Goal: Transaction & Acquisition: Purchase product/service

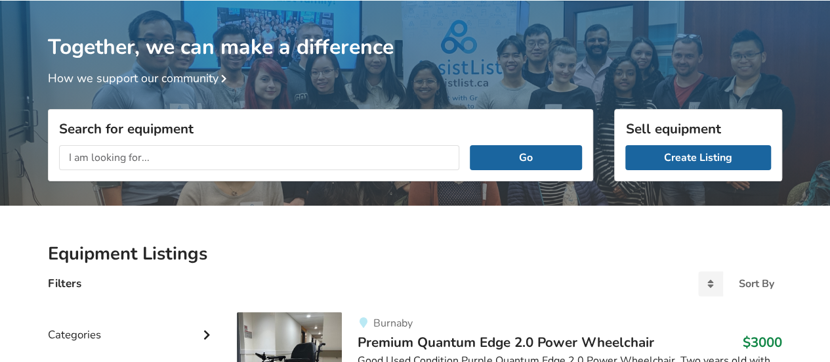
click at [168, 156] on input "text" at bounding box center [259, 157] width 400 height 25
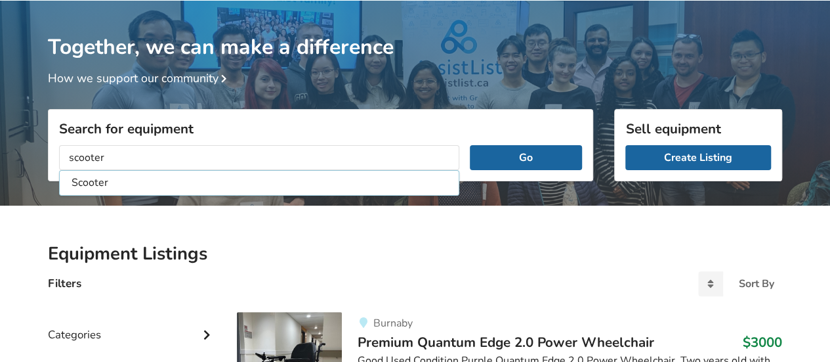
type input "scooter"
click at [470, 145] on button "Go" at bounding box center [526, 157] width 112 height 25
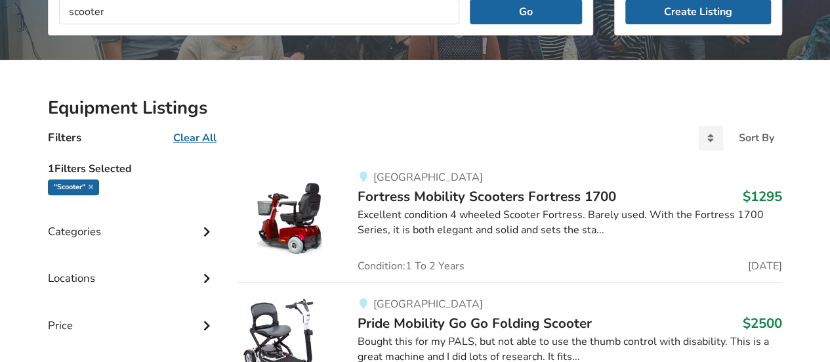
scroll to position [239, 0]
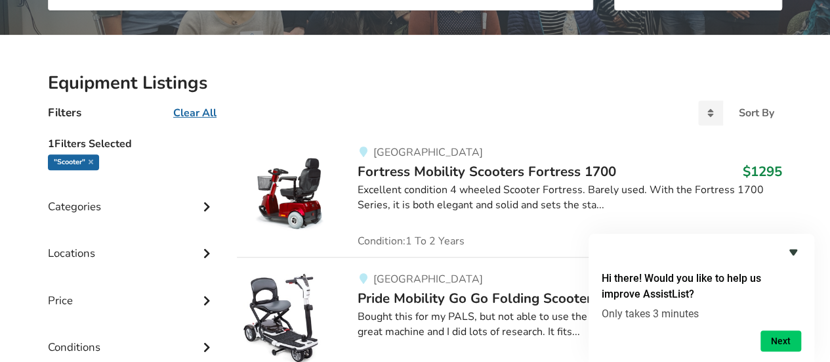
click at [794, 247] on icon "Hide survey" at bounding box center [794, 252] width 16 height 16
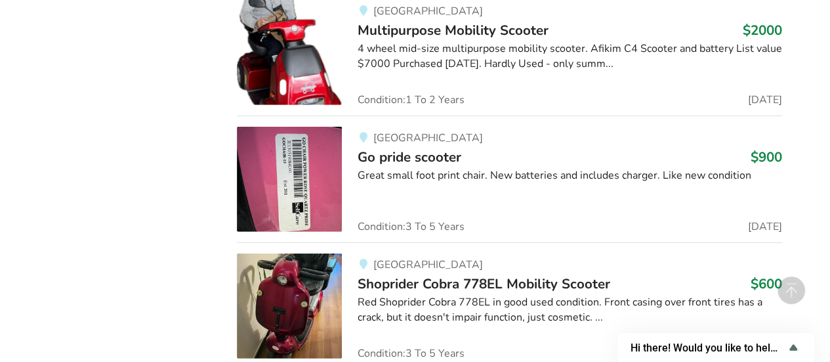
scroll to position [1675, 0]
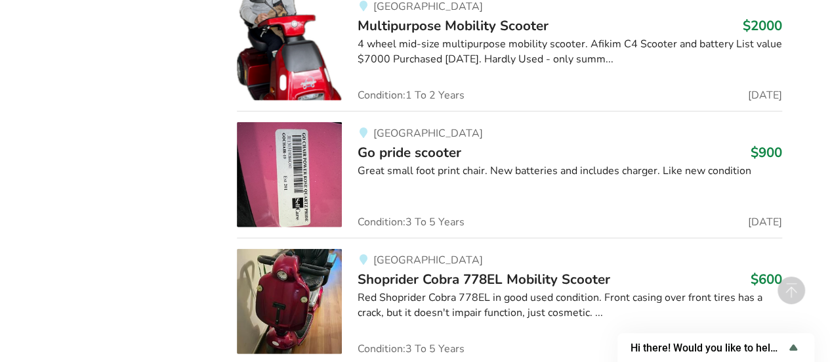
click at [413, 146] on span "Go pride scooter" at bounding box center [410, 152] width 104 height 18
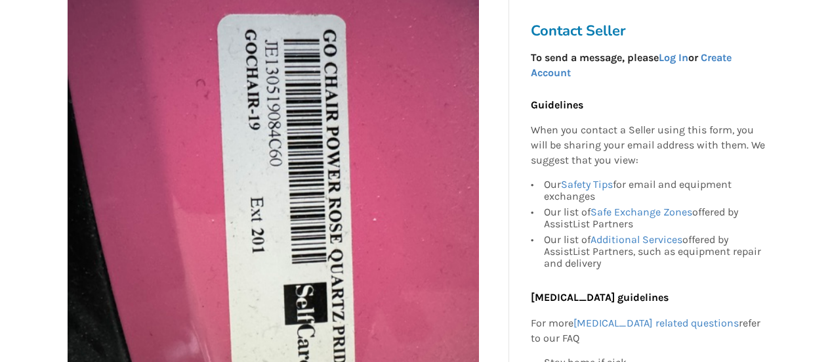
scroll to position [394, 0]
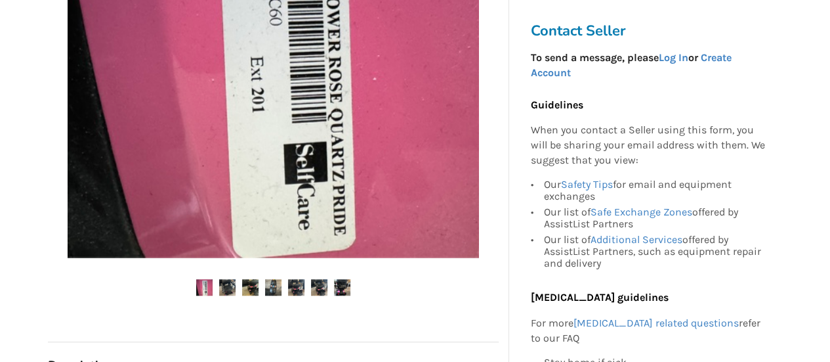
click at [250, 286] on img at bounding box center [250, 287] width 16 height 16
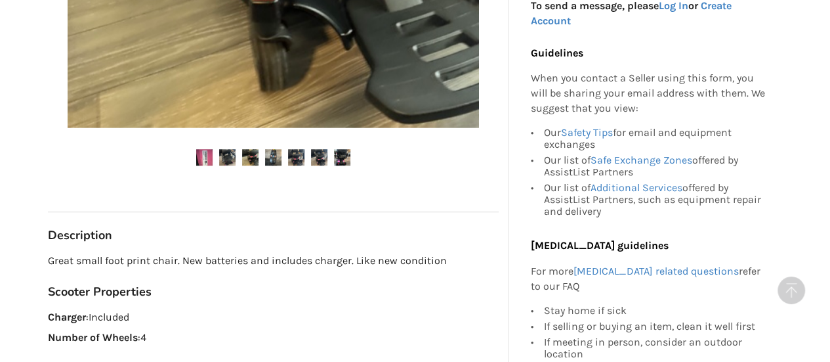
scroll to position [525, 0]
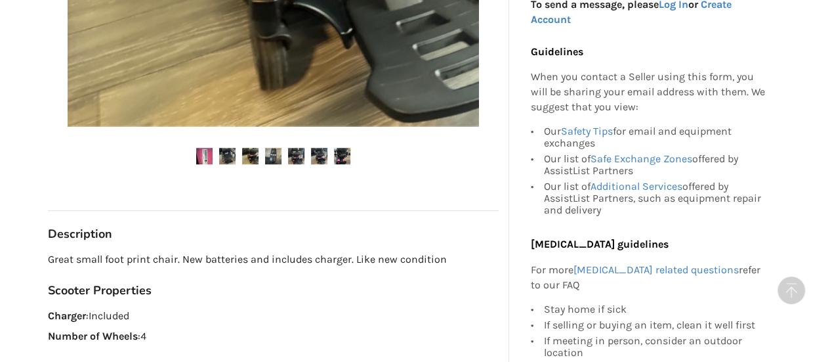
click at [293, 159] on img at bounding box center [296, 156] width 16 height 16
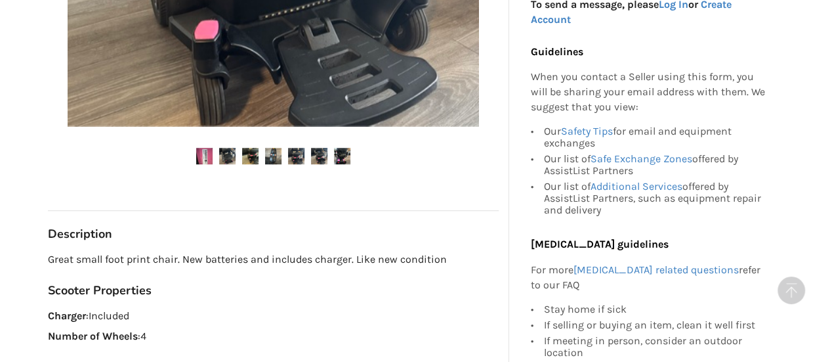
click at [320, 159] on img at bounding box center [319, 156] width 16 height 16
click at [344, 157] on img at bounding box center [342, 156] width 16 height 16
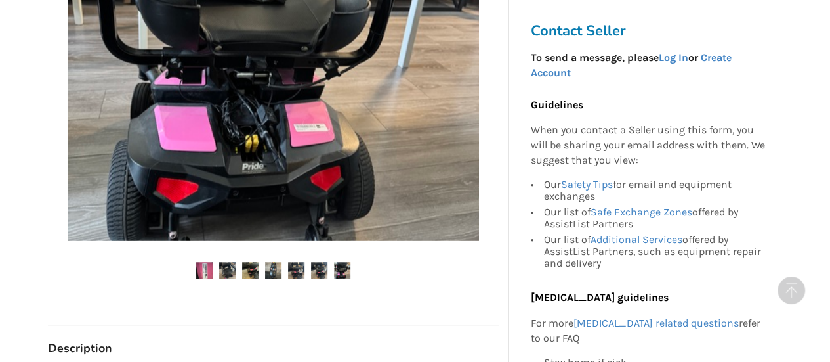
scroll to position [328, 0]
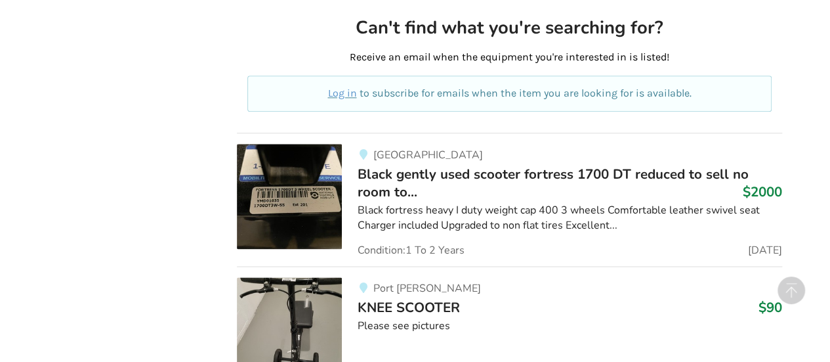
scroll to position [851, 0]
